Goal: Task Accomplishment & Management: Manage account settings

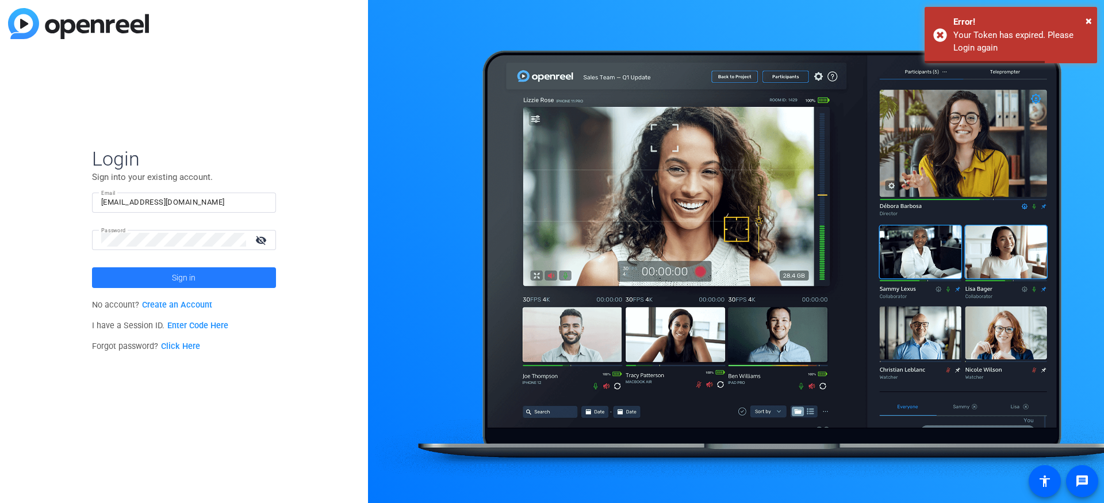
click at [178, 281] on span "Sign in" at bounding box center [184, 277] width 24 height 29
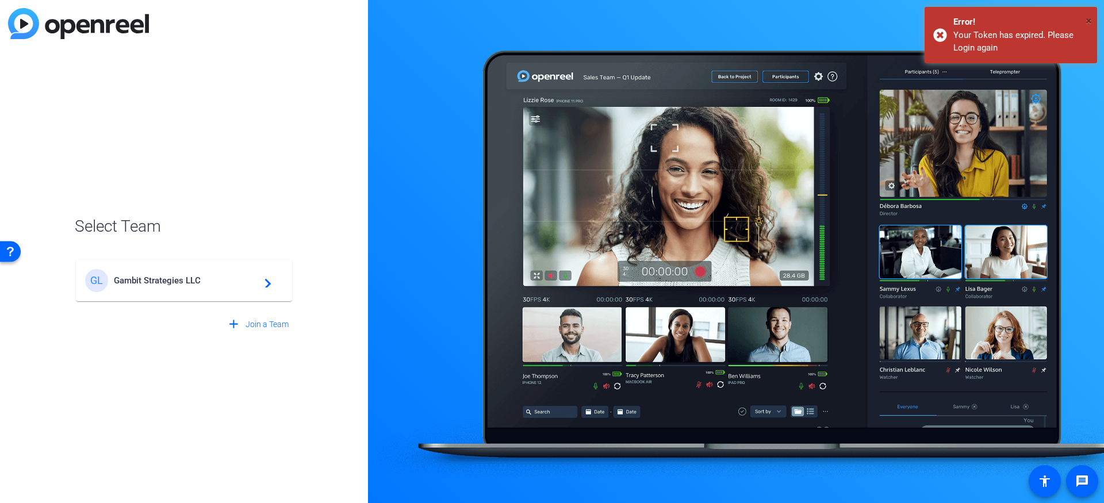
drag, startPoint x: 1091, startPoint y: 20, endPoint x: 737, endPoint y: 159, distance: 380.4
click at [1091, 20] on span "×" at bounding box center [1089, 21] width 6 height 14
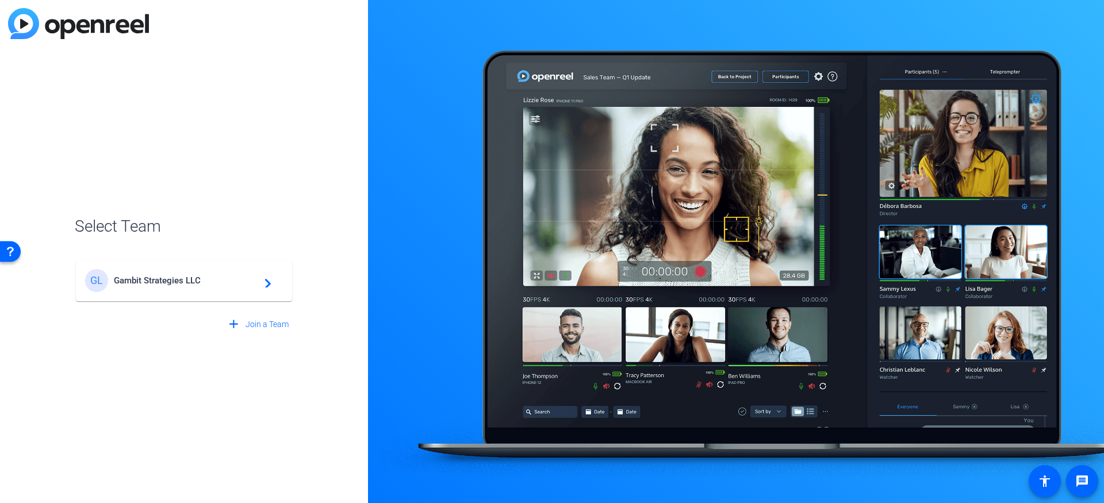
click at [191, 286] on div "GL Gambit Strategies LLC navigate_next" at bounding box center [184, 280] width 198 height 23
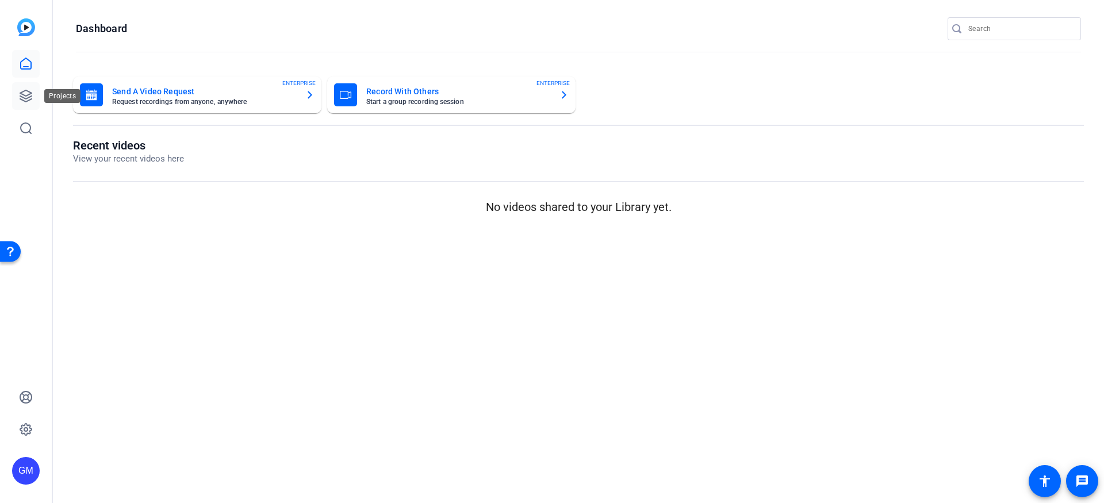
click at [19, 98] on icon at bounding box center [26, 96] width 14 height 14
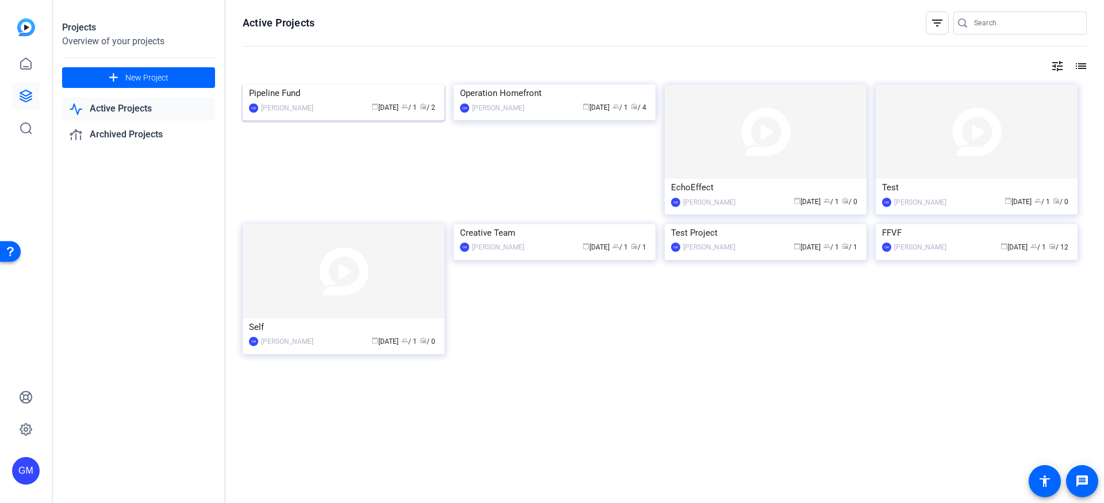
click at [307, 102] on div "Pipeline Fund" at bounding box center [343, 93] width 189 height 17
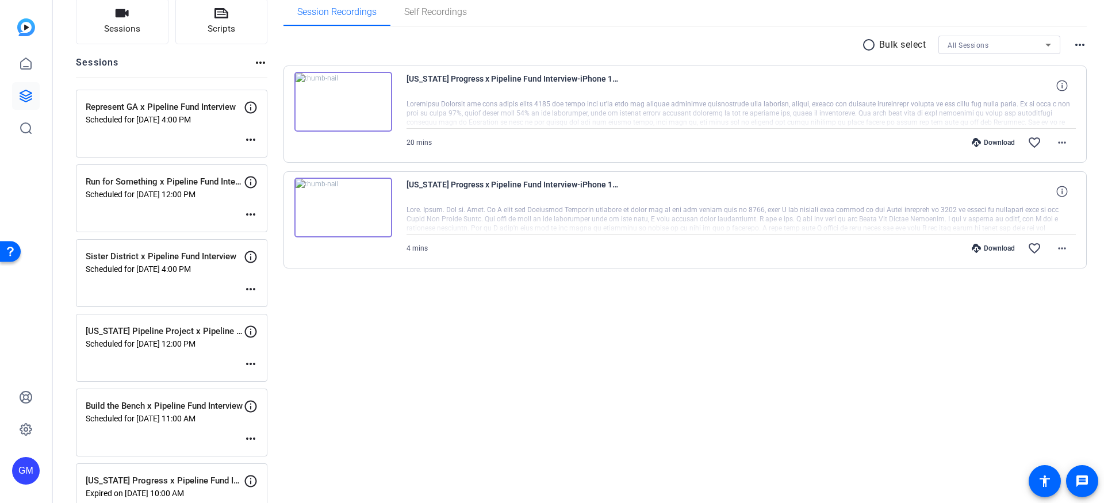
scroll to position [94, 0]
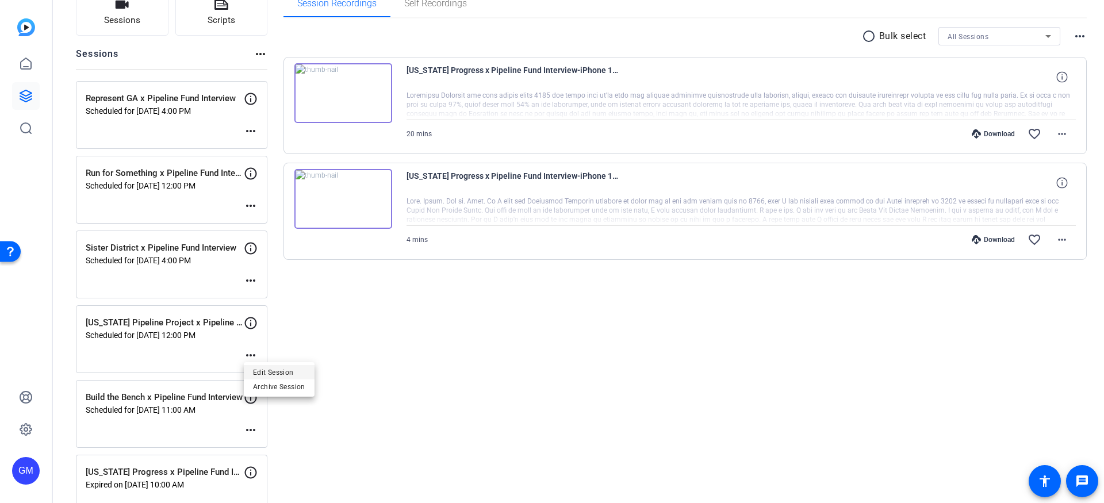
click at [266, 369] on span "Edit Session" at bounding box center [279, 373] width 52 height 14
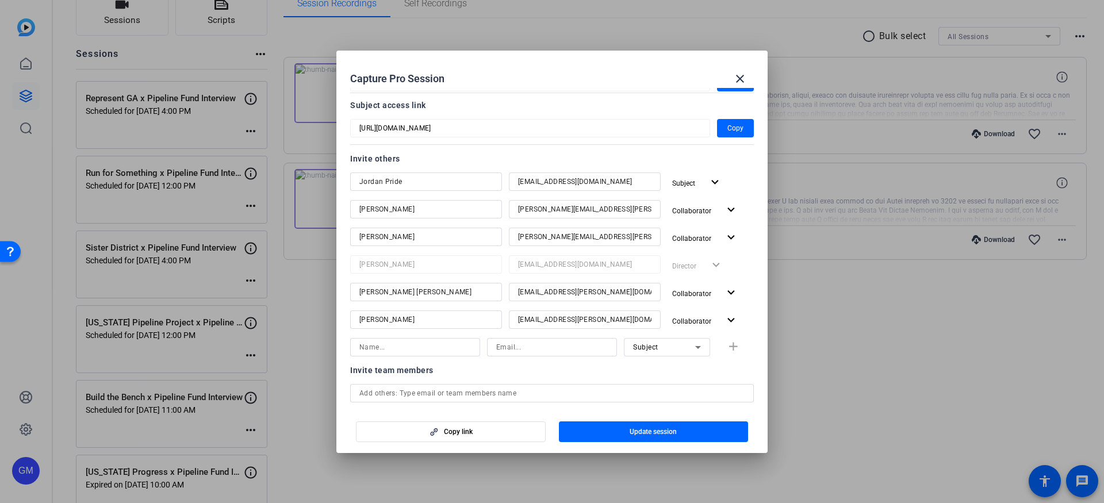
scroll to position [91, 0]
click at [410, 352] on input at bounding box center [415, 349] width 112 height 14
type input "[PERSON_NAME]"
click at [526, 346] on input at bounding box center [552, 349] width 112 height 14
paste input "@"
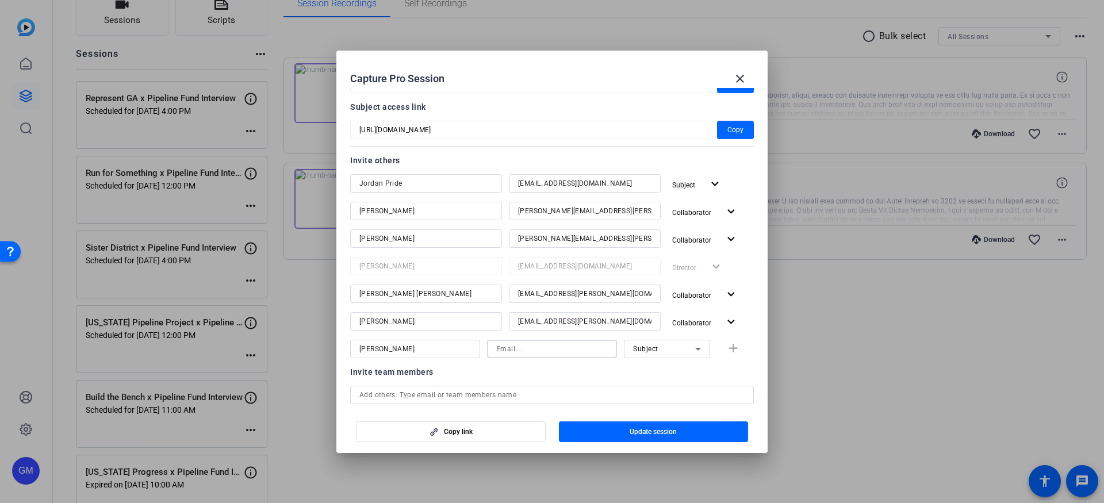
click at [522, 348] on input at bounding box center [552, 349] width 112 height 14
type input "[EMAIL_ADDRESS][PERSON_NAME][DOMAIN_NAME]"
click at [681, 345] on div "Subject" at bounding box center [664, 349] width 62 height 14
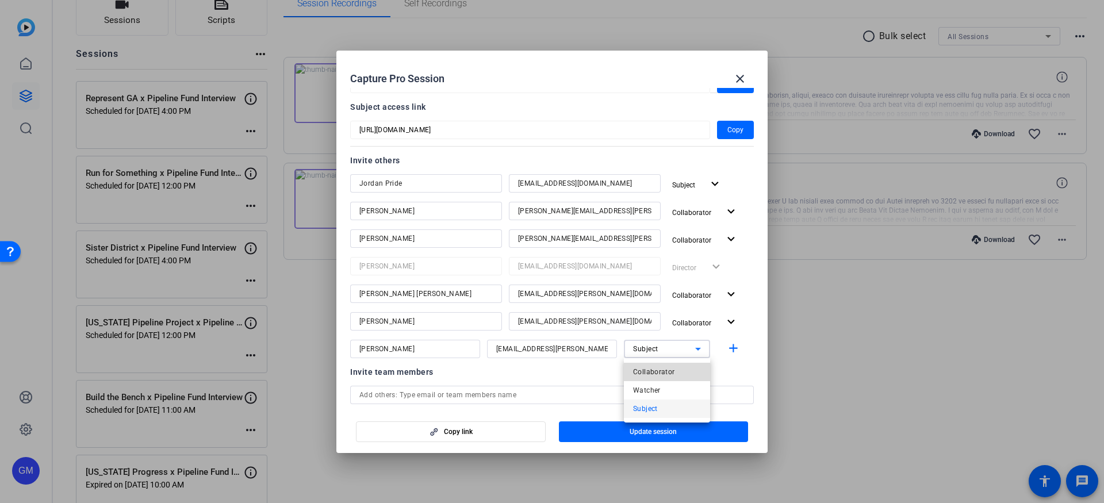
click at [658, 371] on span "Collaborator" at bounding box center [654, 372] width 42 height 14
click at [737, 347] on mat-icon "add" at bounding box center [733, 349] width 14 height 14
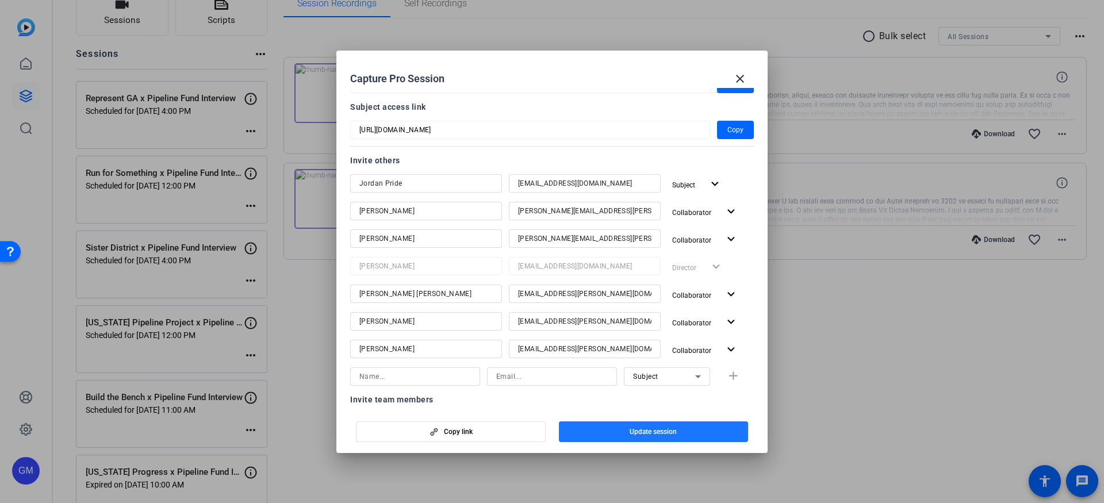
click at [665, 431] on span "Update session" at bounding box center [653, 431] width 47 height 9
